Goal: Task Accomplishment & Management: Use online tool/utility

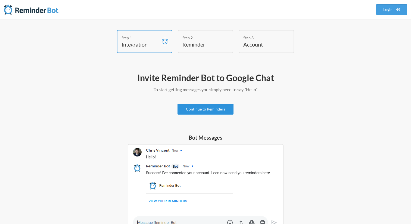
click at [221, 106] on link "Continue to Reminders" at bounding box center [206, 109] width 56 height 11
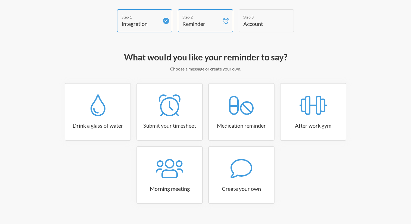
scroll to position [30, 0]
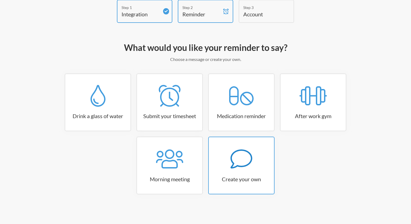
click at [261, 168] on div at bounding box center [241, 159] width 65 height 22
select select "10:30:00"
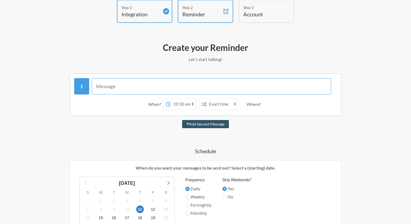
click at [170, 86] on input "text" at bounding box center [212, 86] width 240 height 16
type input "s"
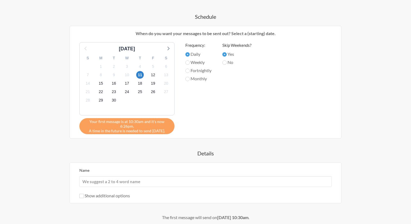
scroll to position [214, 0]
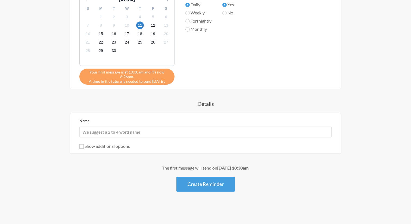
type input "給与"
click at [230, 90] on div "給与 When? 12:00 am 12:15 am 12:30 am 12:45 am 1:00 am 1:15 am 1:30 am 1:45 am 2:…" at bounding box center [206, 41] width 316 height 302
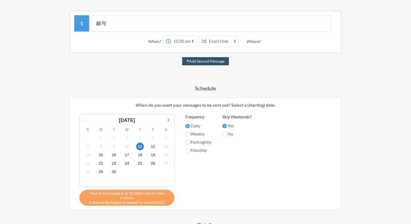
scroll to position [0, 0]
